Goal: Information Seeking & Learning: Learn about a topic

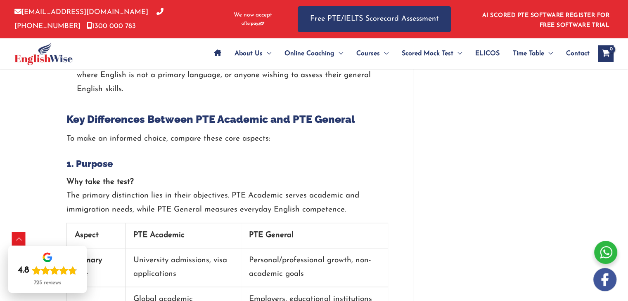
scroll to position [1071, 0]
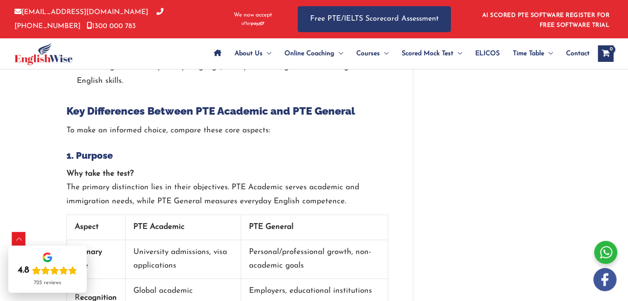
click at [383, 202] on p "Why take the test? The primary distinction lies in their objectives. PTE Academ…" at bounding box center [227, 187] width 322 height 41
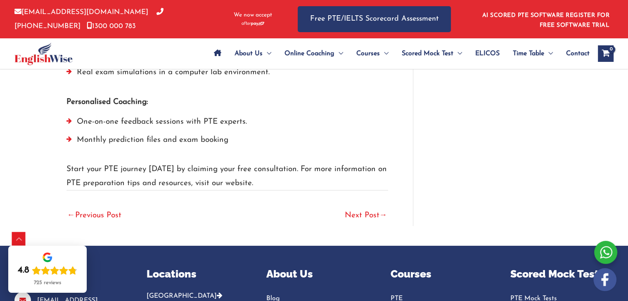
scroll to position [3027, 0]
click at [365, 207] on link "Next Post →" at bounding box center [366, 216] width 43 height 18
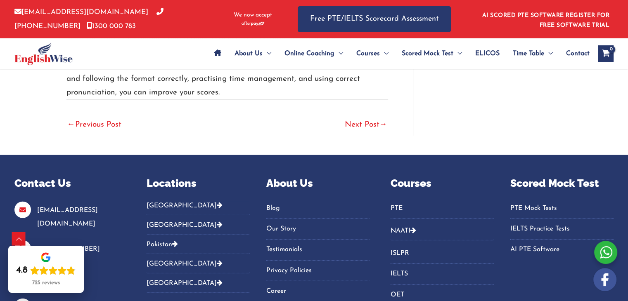
scroll to position [2110, 0]
